Goal: Task Accomplishment & Management: Manage account settings

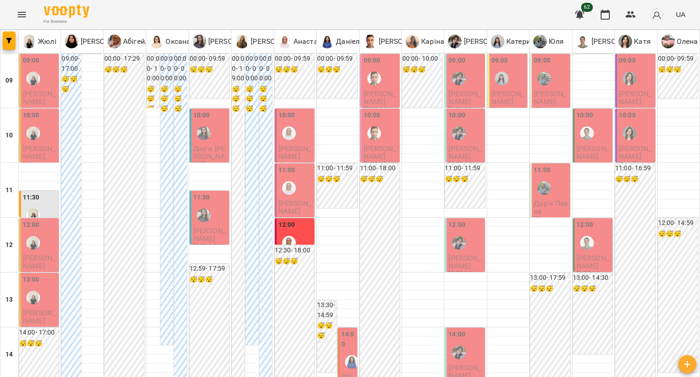
scroll to position [501, 0]
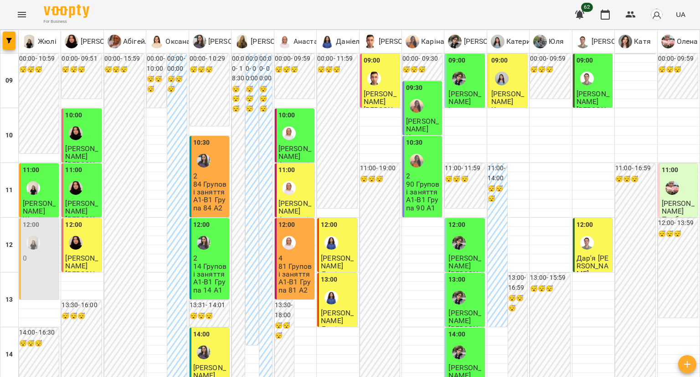
scroll to position [503, 0]
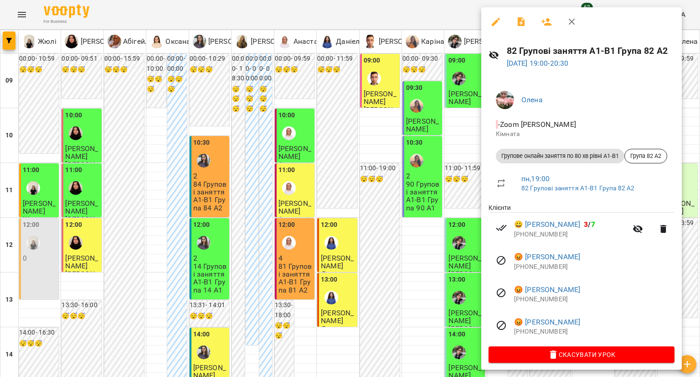
scroll to position [5, 0]
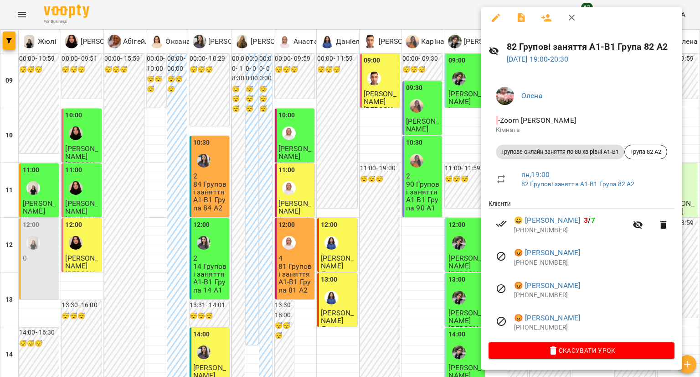
click at [444, 238] on div at bounding box center [350, 188] width 700 height 377
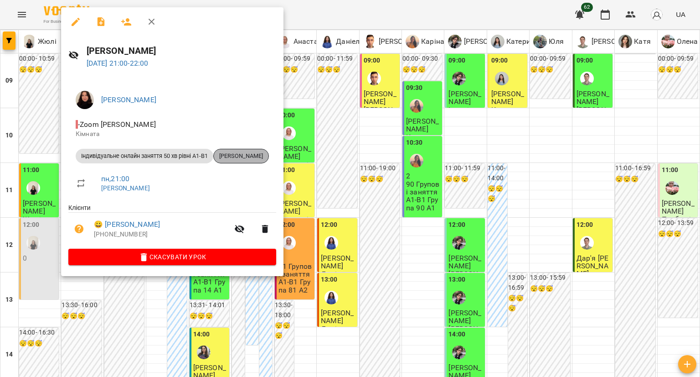
click at [226, 153] on span "[PERSON_NAME]" at bounding box center [241, 156] width 55 height 8
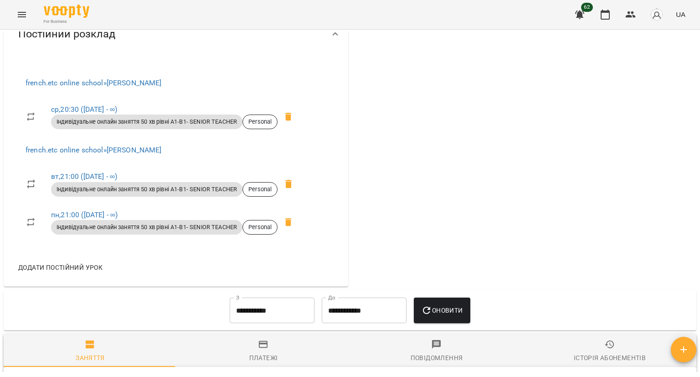
scroll to position [501, 0]
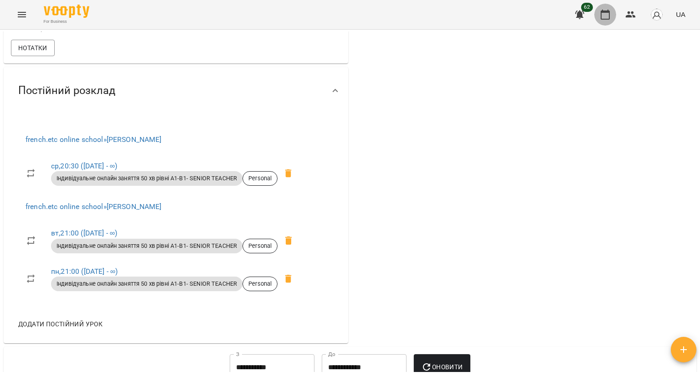
click at [599, 11] on button "button" at bounding box center [605, 15] width 22 height 22
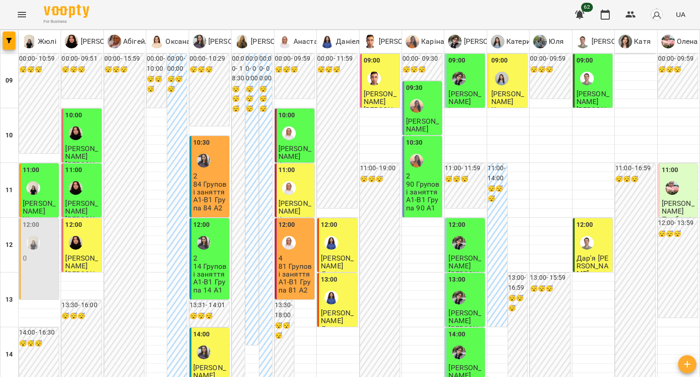
scroll to position [501, 0]
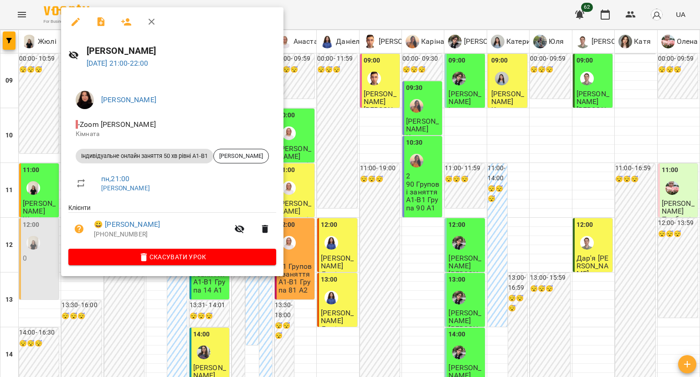
click at [78, 19] on icon "button" at bounding box center [76, 22] width 8 height 8
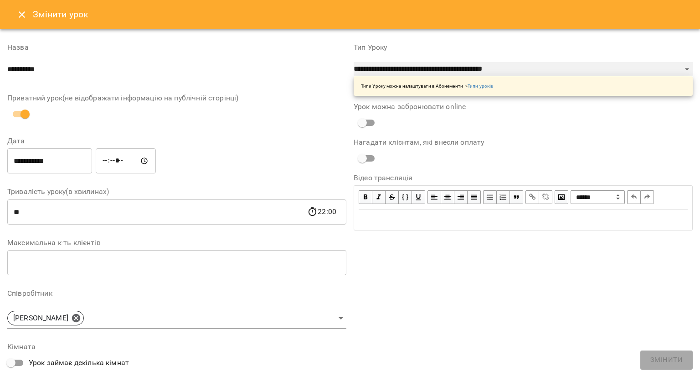
click at [398, 71] on select "**********" at bounding box center [523, 69] width 339 height 15
select select "**********"
click at [354, 62] on select "**********" at bounding box center [523, 69] width 339 height 15
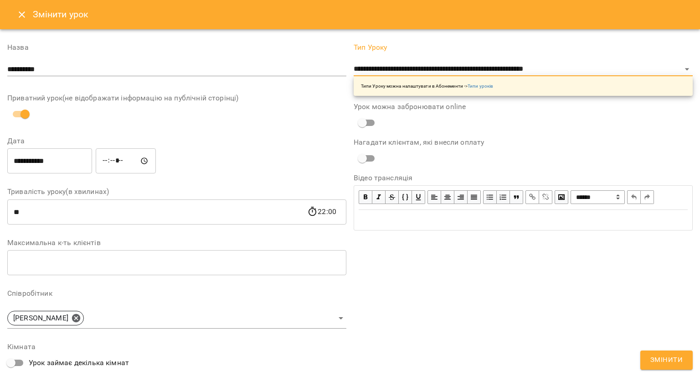
click at [652, 356] on span "Змінити" at bounding box center [667, 360] width 32 height 12
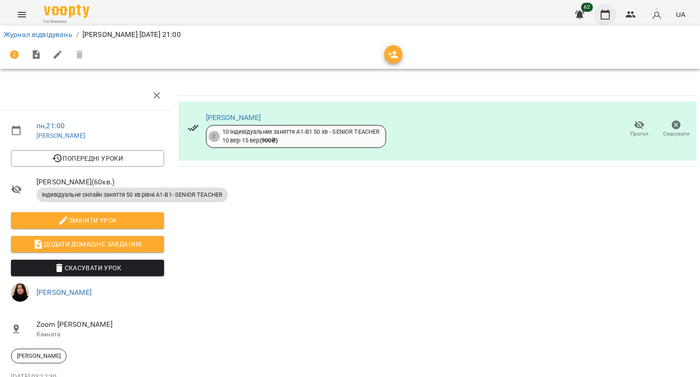
click at [605, 14] on icon "button" at bounding box center [605, 14] width 11 height 11
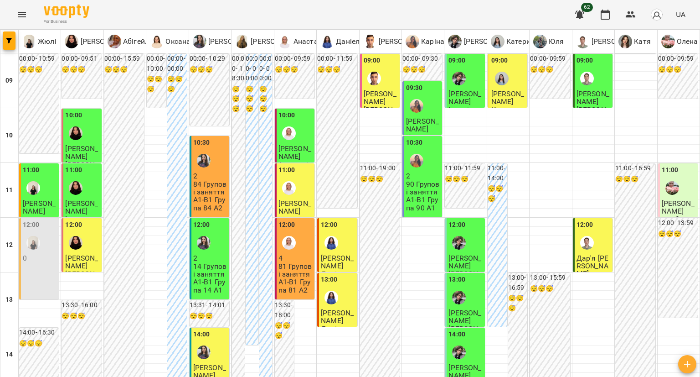
scroll to position [503, 0]
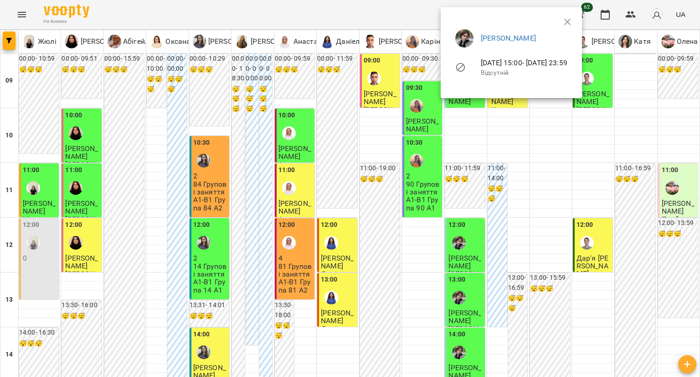
click at [450, 126] on div at bounding box center [350, 188] width 700 height 377
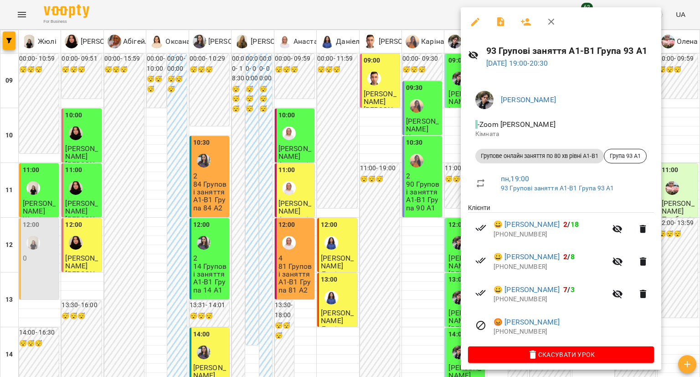
click at [427, 220] on div at bounding box center [350, 188] width 700 height 377
